Goal: Download file/media

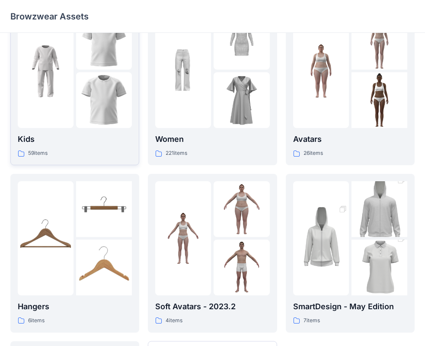
scroll to position [43, 0]
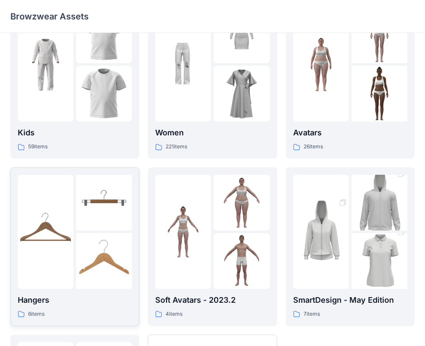
click at [70, 240] on img at bounding box center [46, 231] width 56 height 56
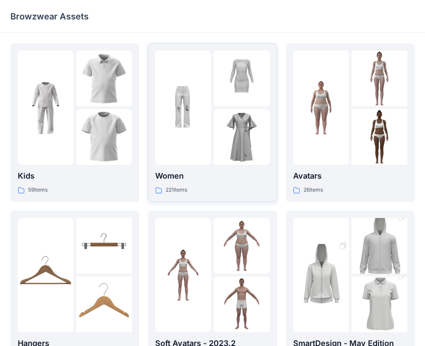
click at [203, 118] on img at bounding box center [183, 108] width 56 height 56
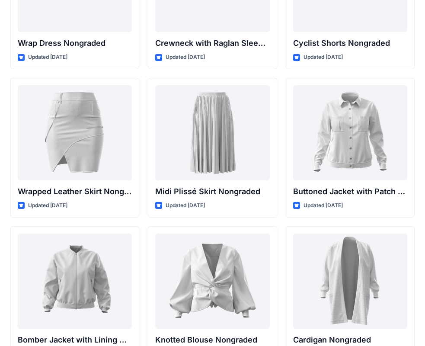
scroll to position [7814, 0]
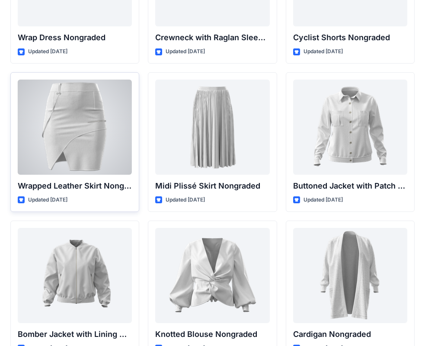
click at [69, 131] on div at bounding box center [75, 126] width 114 height 95
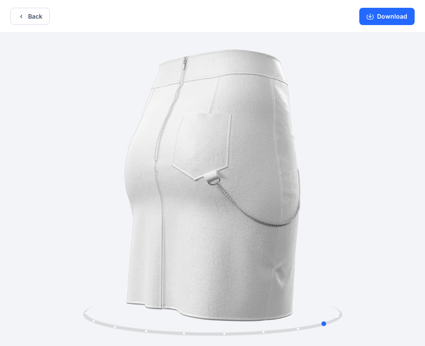
drag, startPoint x: 305, startPoint y: 222, endPoint x: 159, endPoint y: 238, distance: 146.8
click at [159, 238] on div at bounding box center [212, 190] width 425 height 314
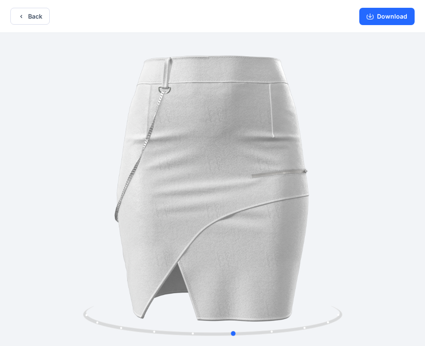
drag, startPoint x: 397, startPoint y: 226, endPoint x: 305, endPoint y: 221, distance: 91.7
click at [305, 221] on div at bounding box center [212, 190] width 425 height 314
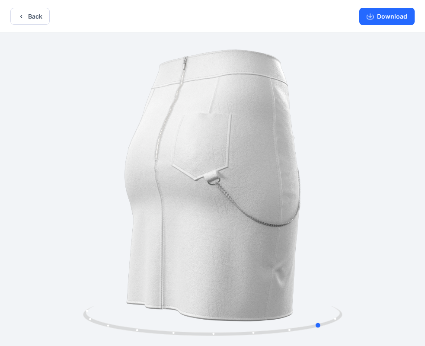
drag, startPoint x: 343, startPoint y: 221, endPoint x: 170, endPoint y: 224, distance: 172.4
click at [170, 224] on div at bounding box center [212, 190] width 425 height 314
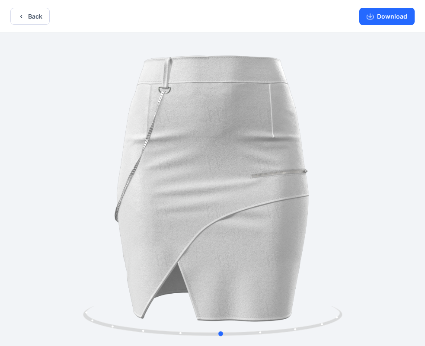
drag, startPoint x: 295, startPoint y: 199, endPoint x: 195, endPoint y: 203, distance: 99.9
click at [195, 203] on div at bounding box center [212, 190] width 425 height 314
click at [395, 17] on button "Download" at bounding box center [386, 16] width 55 height 17
click at [395, 13] on button "Download" at bounding box center [386, 16] width 55 height 17
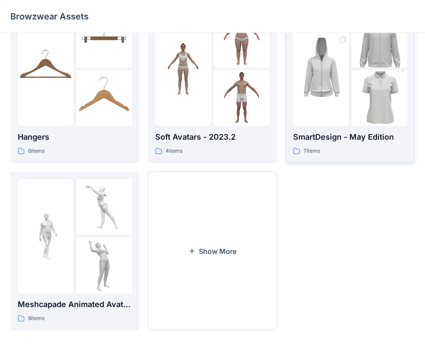
scroll to position [215, 0]
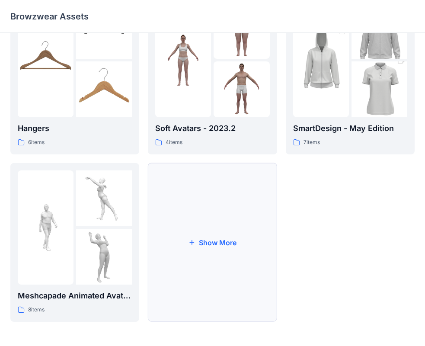
click at [218, 245] on button "Show More" at bounding box center [212, 242] width 129 height 159
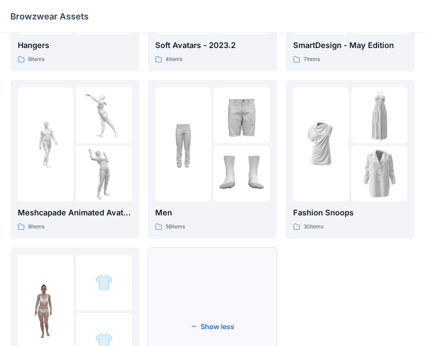
scroll to position [295, 0]
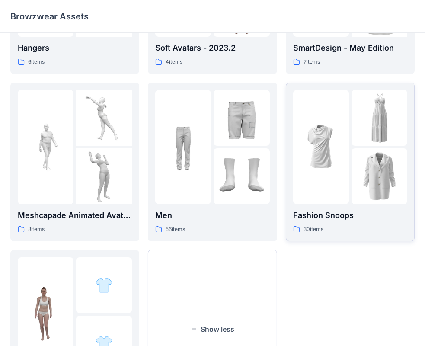
click at [336, 163] on img at bounding box center [321, 147] width 56 height 56
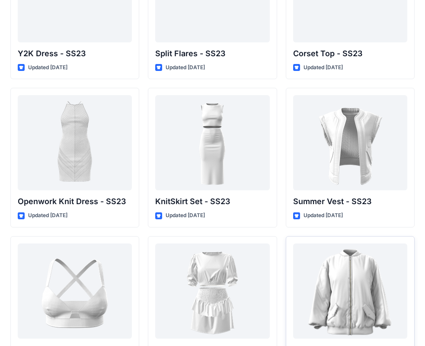
scroll to position [833, 0]
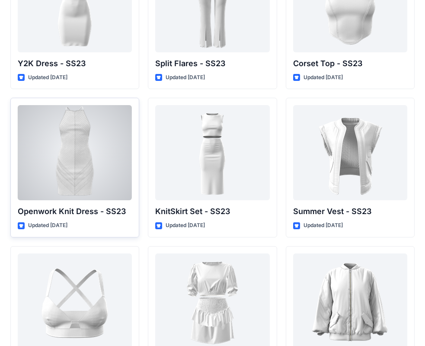
click at [108, 151] on div at bounding box center [75, 152] width 114 height 95
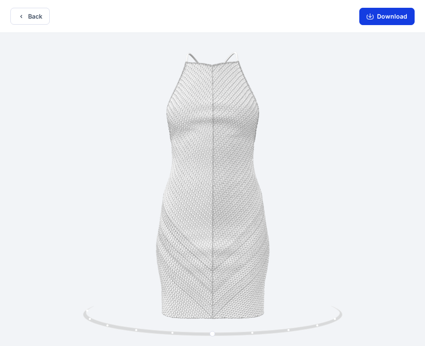
click at [396, 20] on button "Download" at bounding box center [386, 16] width 55 height 17
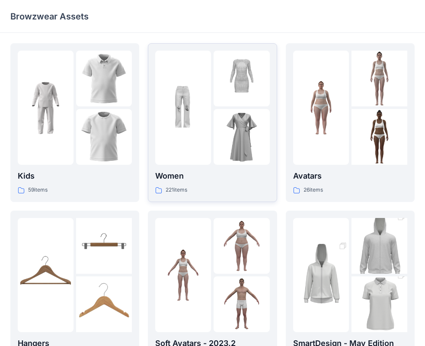
click at [244, 86] on img at bounding box center [241, 79] width 56 height 56
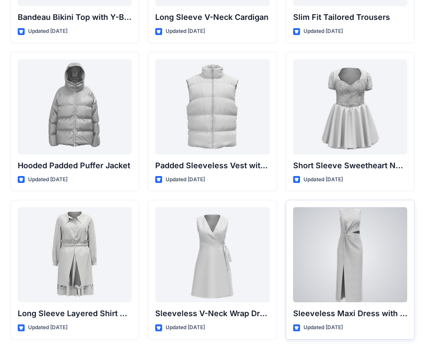
scroll to position [1018, 0]
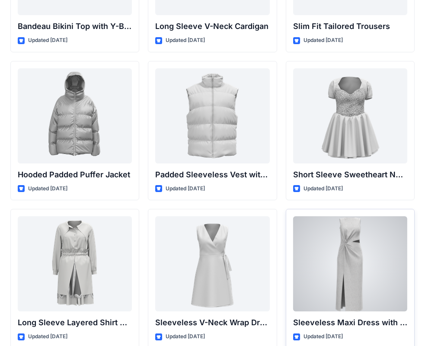
click at [352, 240] on div at bounding box center [350, 263] width 114 height 95
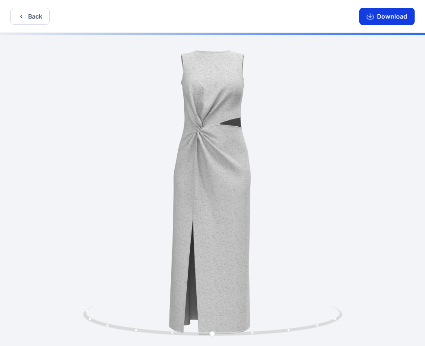
click at [386, 12] on button "Download" at bounding box center [386, 16] width 55 height 17
